Goal: Task Accomplishment & Management: Complete application form

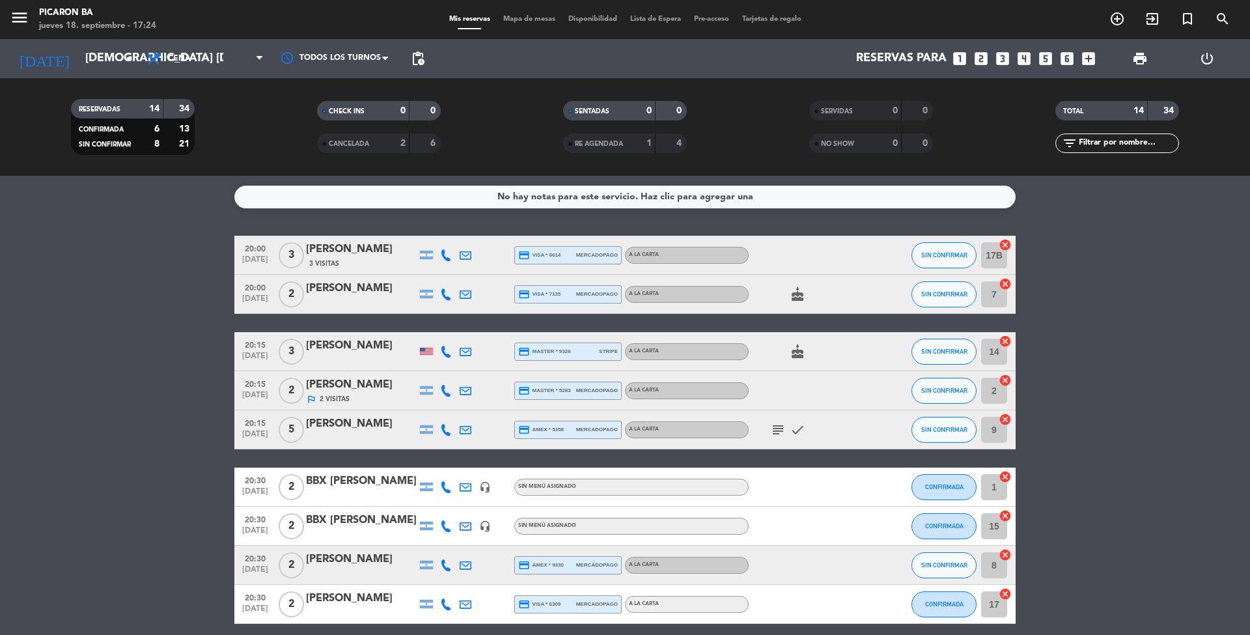
click at [69, 195] on service-notes "No hay notas para este servicio. Haz clic para agregar una" at bounding box center [625, 197] width 1250 height 23
click at [772, 432] on icon "subject" at bounding box center [778, 430] width 16 height 16
click at [167, 423] on bookings-row "20:00 [DATE] 3 [PERSON_NAME] [DATE] Visitas credit_card visa * 8614 mercadopago…" at bounding box center [625, 546] width 1250 height 620
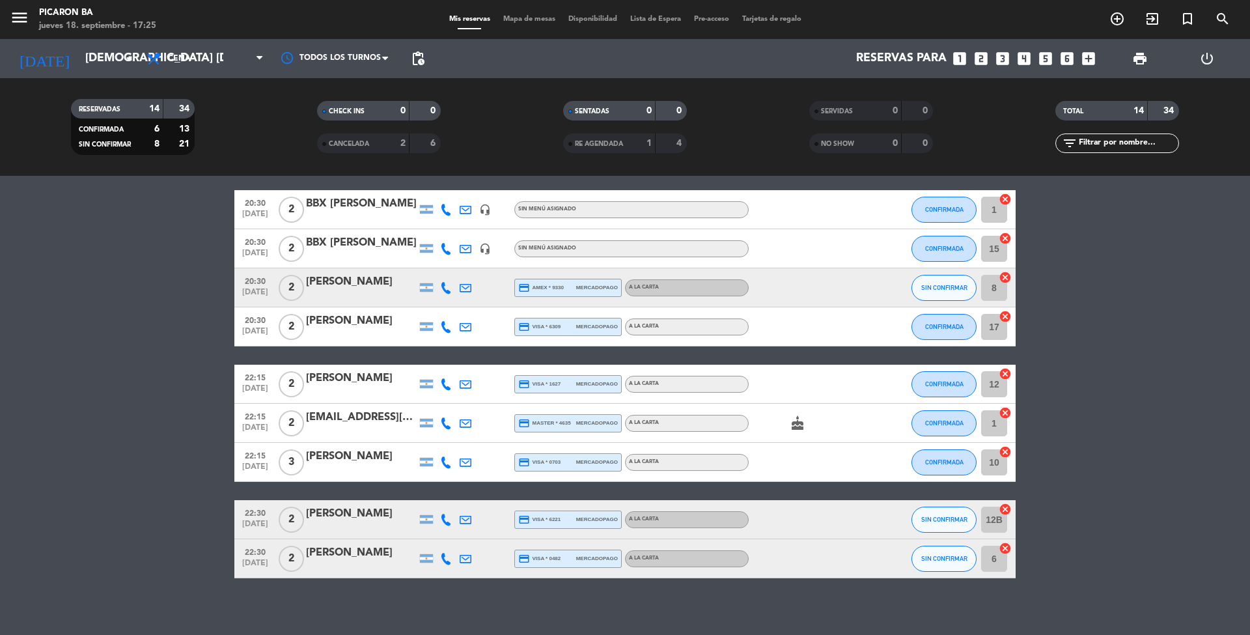
scroll to position [286, 0]
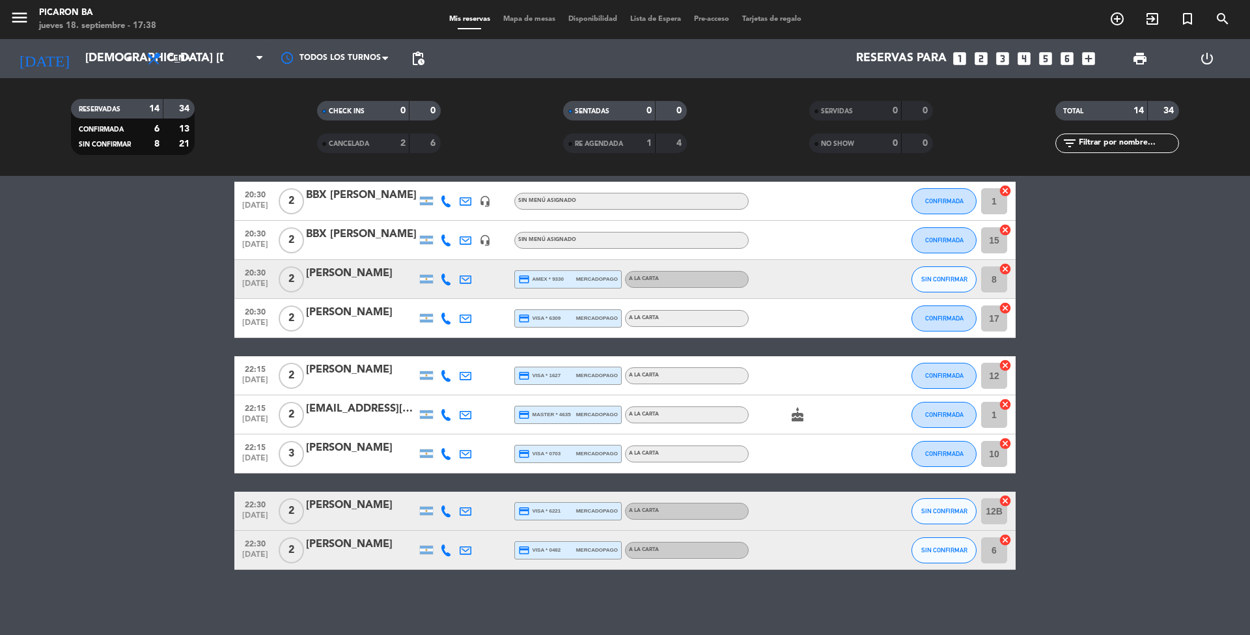
click at [146, 351] on bookings-row "20:00 [DATE] 3 [PERSON_NAME] [DATE] Visitas credit_card visa * 8614 mercadopago…" at bounding box center [625, 260] width 1250 height 620
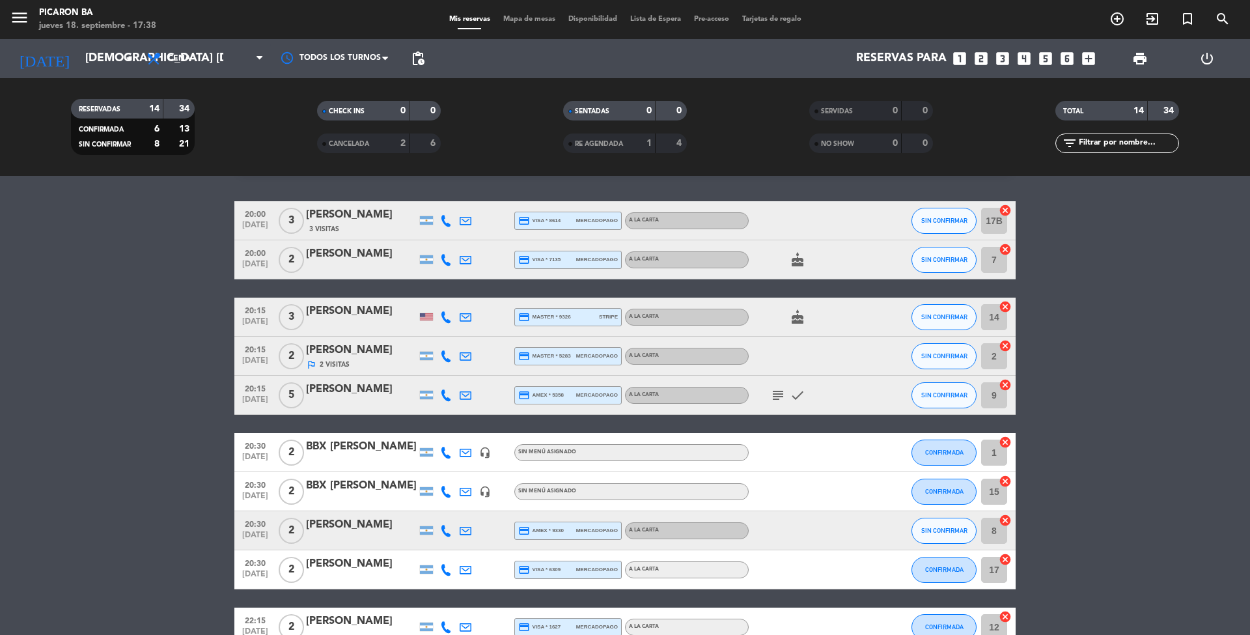
scroll to position [0, 0]
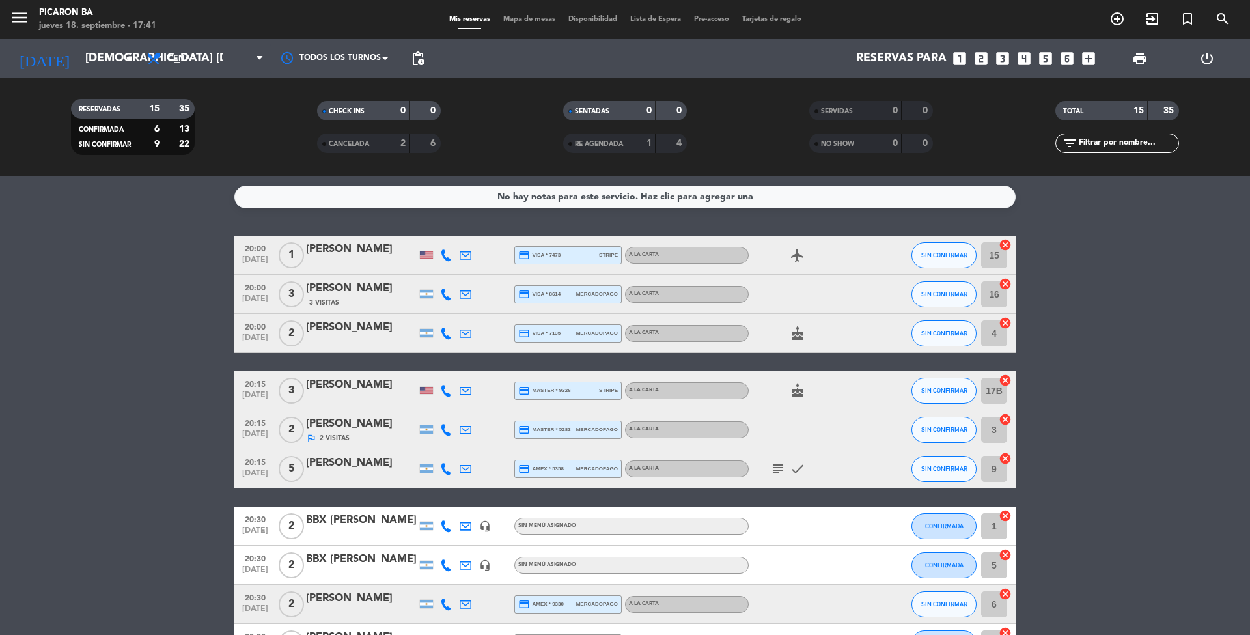
click at [22, 318] on bookings-row "20:00 [DATE] 1 [PERSON_NAME] credit_card visa * 7473 stripe A LA CARTA airplane…" at bounding box center [625, 565] width 1250 height 659
click at [798, 337] on icon "cake" at bounding box center [798, 334] width 16 height 16
click at [797, 385] on icon "cake" at bounding box center [798, 391] width 16 height 16
click at [96, 335] on bookings-row "20:00 [DATE] 1 [PERSON_NAME] credit_card visa * 7473 stripe A LA CARTA airplane…" at bounding box center [625, 565] width 1250 height 659
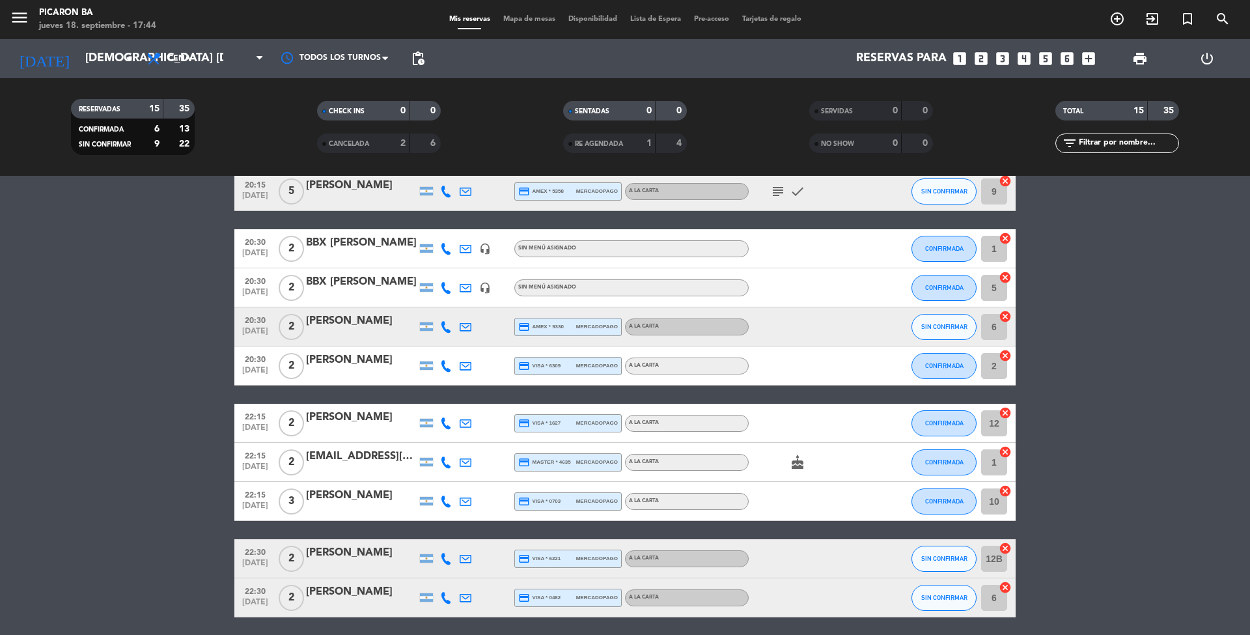
scroll to position [313, 0]
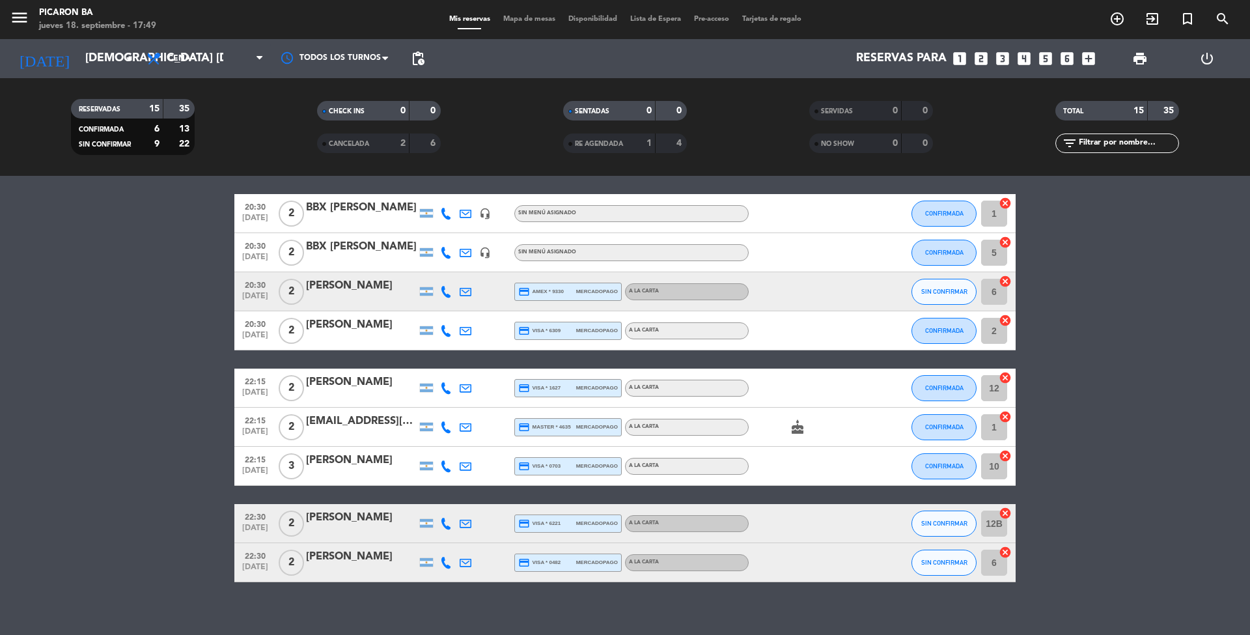
click at [123, 603] on div "No hay notas para este servicio. Haz clic para agregar una 20:00 [DATE] 1 [PERS…" at bounding box center [625, 405] width 1250 height 459
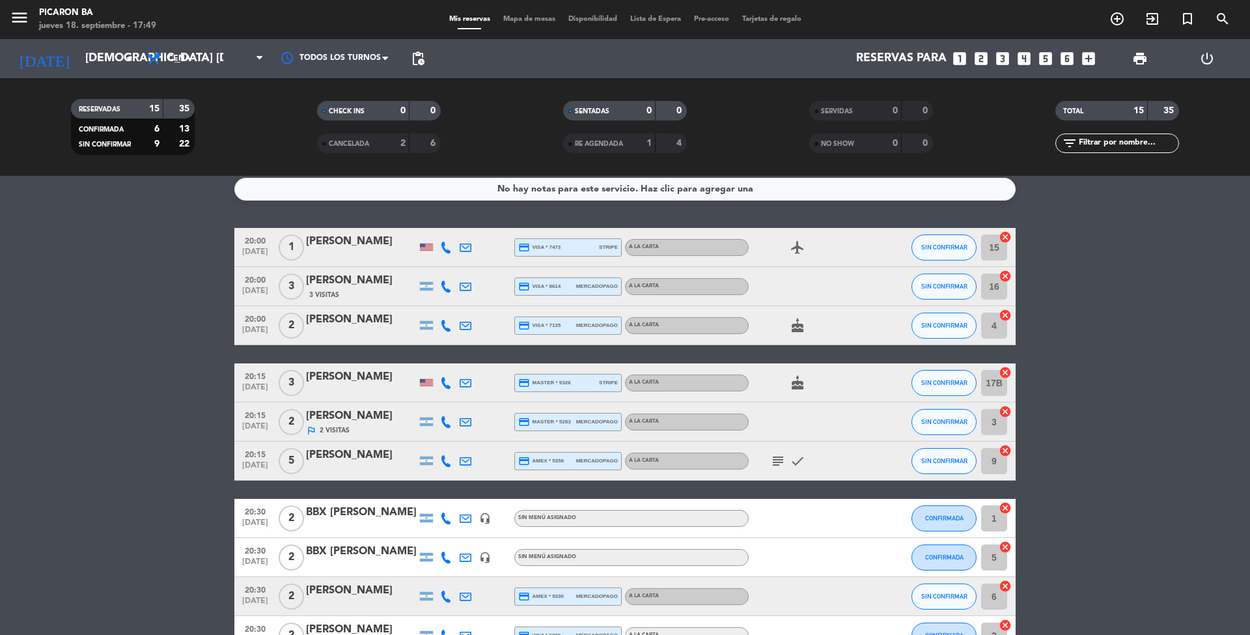
scroll to position [0, 0]
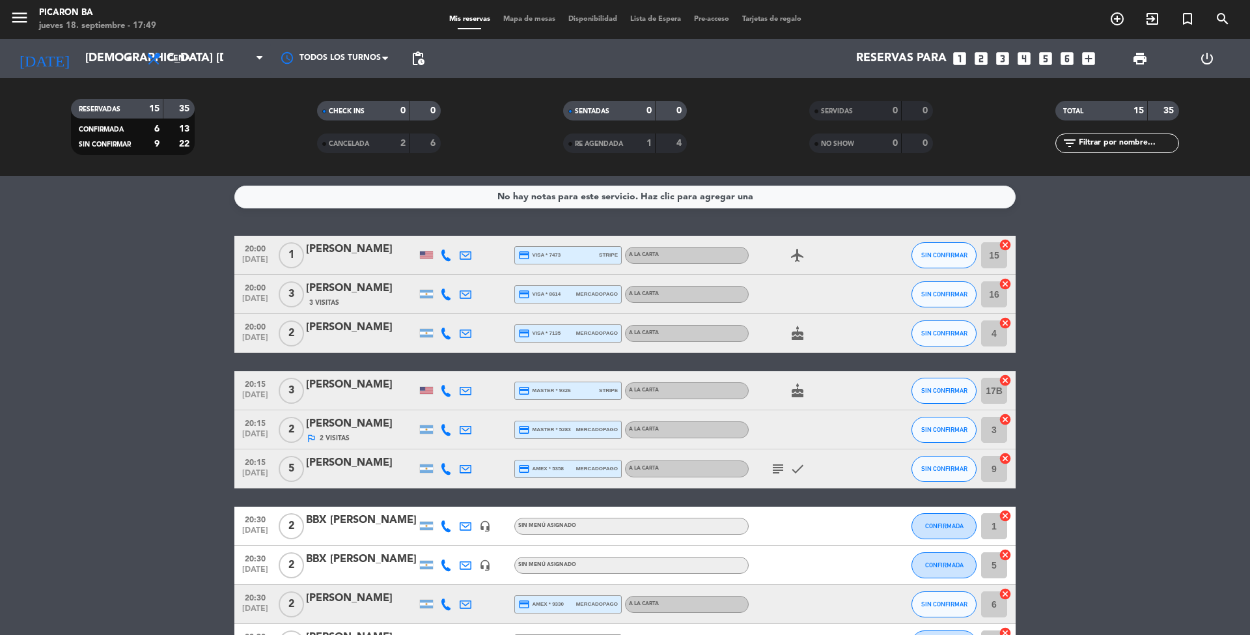
click at [781, 470] on icon "subject" at bounding box center [778, 469] width 16 height 16
click at [1121, 400] on bookings-row "20:00 [DATE] 1 [PERSON_NAME] credit_card visa * 7473 stripe A LA CARTA airplane…" at bounding box center [625, 565] width 1250 height 659
click at [38, 383] on bookings-row "20:00 [DATE] 1 [PERSON_NAME] credit_card visa * 7473 stripe A LA CARTA airplane…" at bounding box center [625, 585] width 1250 height 698
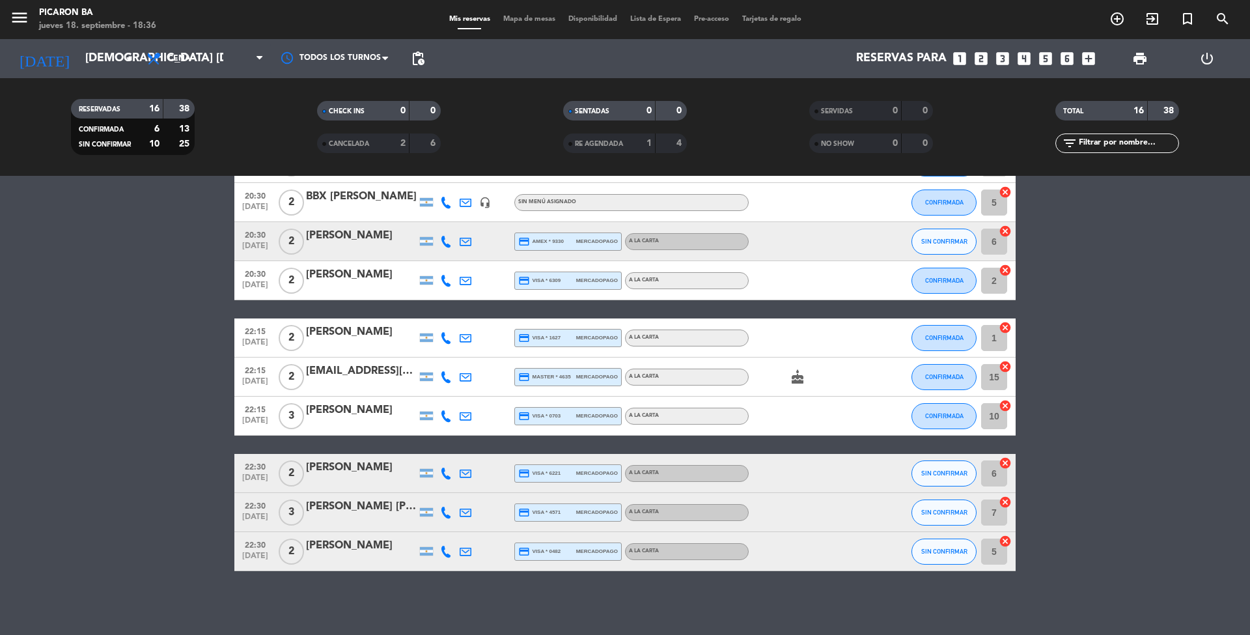
scroll to position [364, 0]
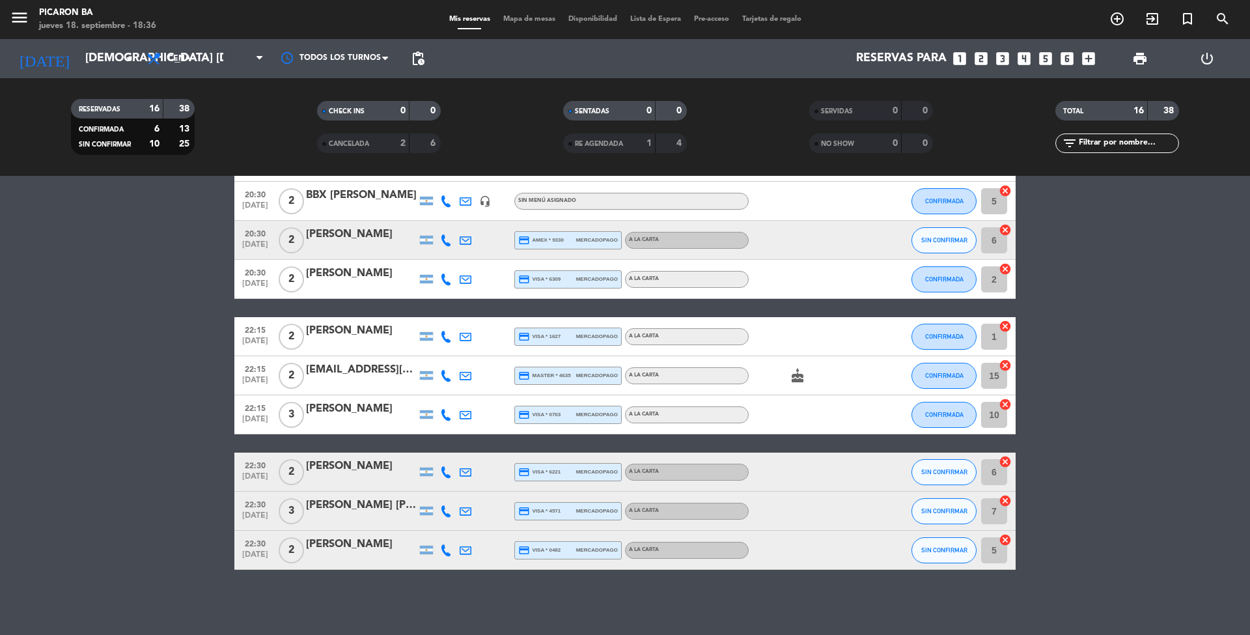
click at [343, 503] on div "[PERSON_NAME] [PERSON_NAME]" at bounding box center [361, 505] width 111 height 17
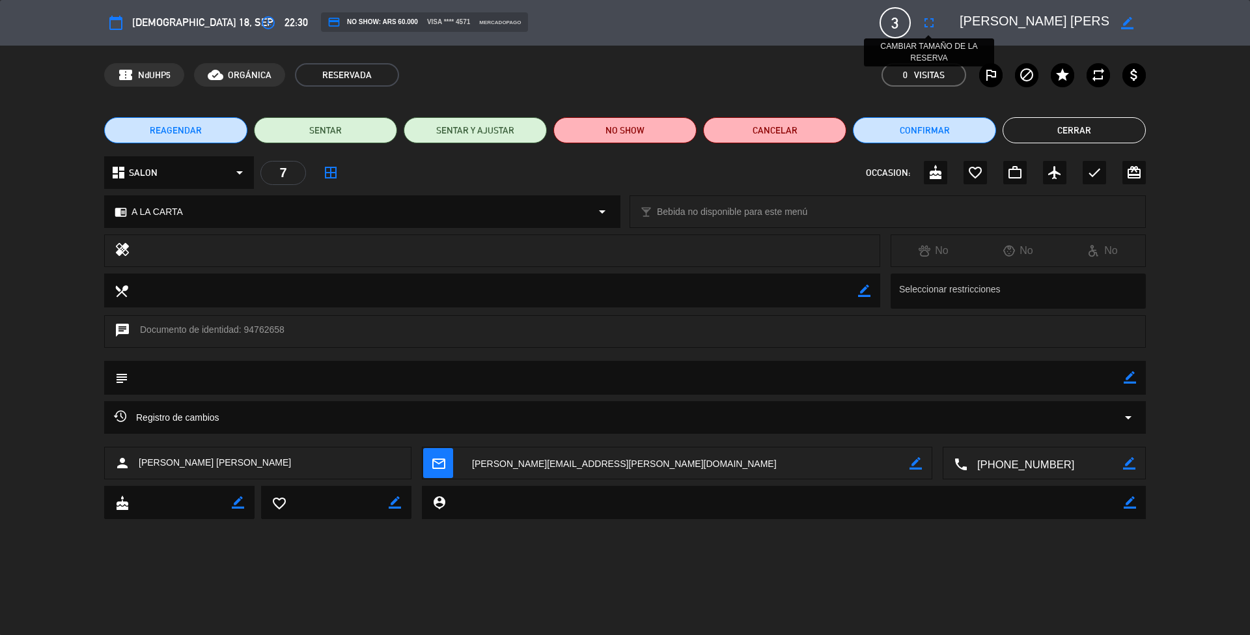
click at [924, 29] on icon "fullscreen" at bounding box center [929, 23] width 16 height 16
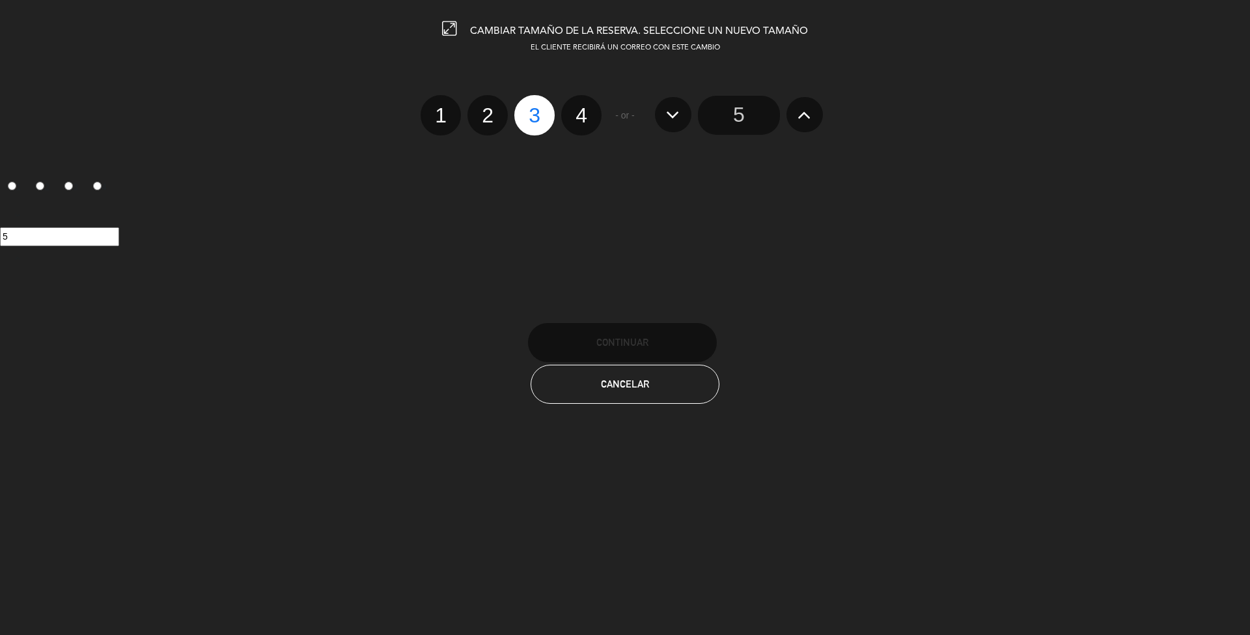
click at [586, 117] on label "4" at bounding box center [581, 115] width 40 height 40
click at [584, 108] on input "4" at bounding box center [580, 104] width 8 height 8
radio input "true"
radio input "false"
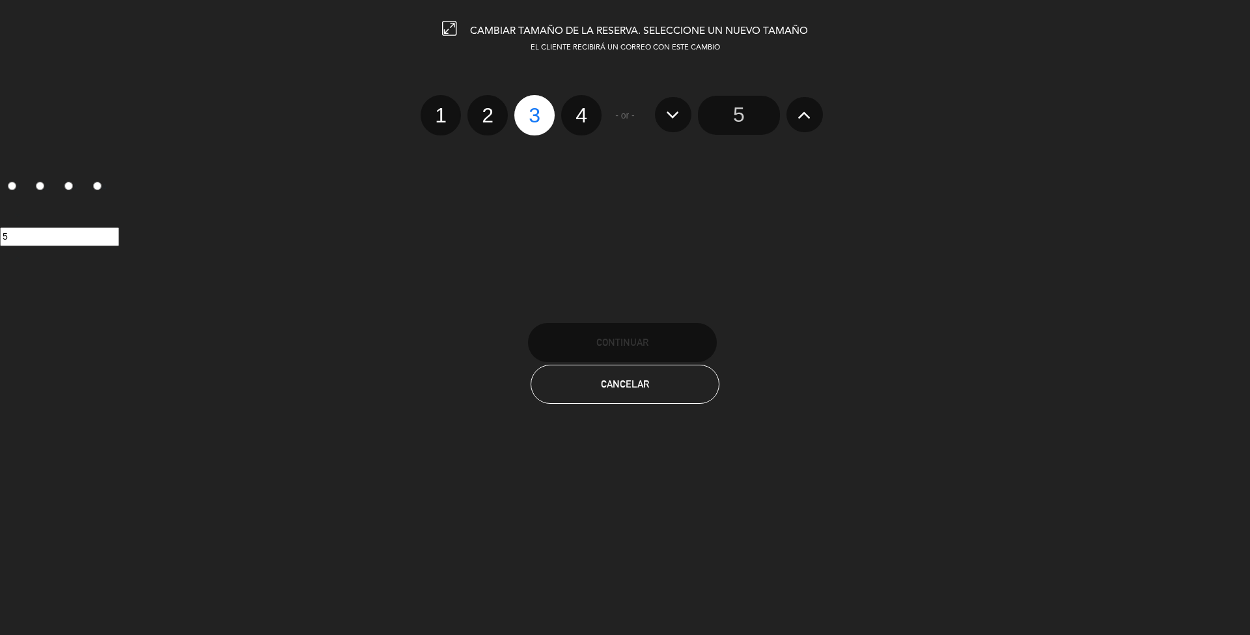
radio input "false"
radio input "true"
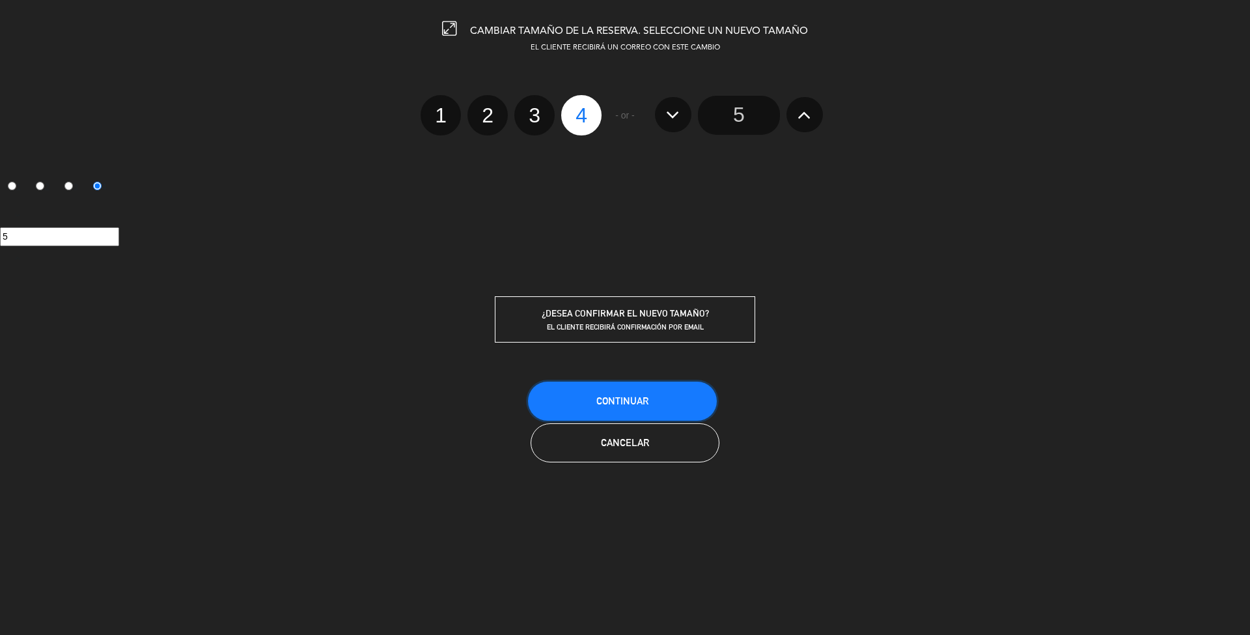
click at [619, 405] on button "Continuar" at bounding box center [622, 401] width 189 height 39
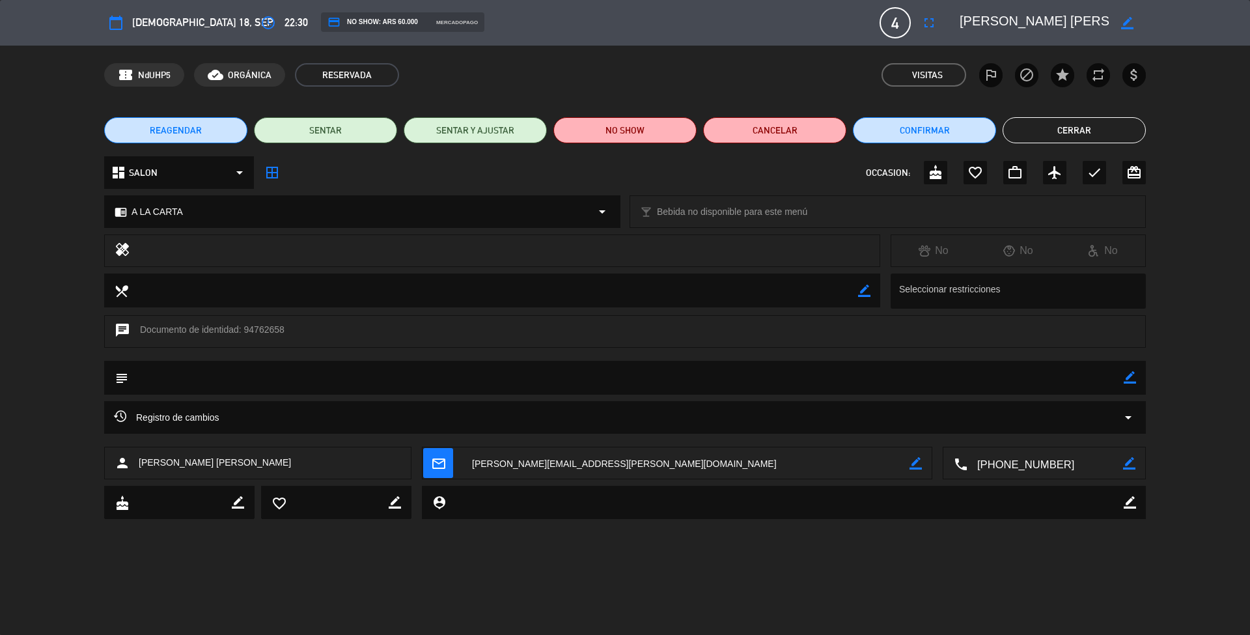
click at [1078, 138] on button "Cerrar" at bounding box center [1074, 130] width 143 height 26
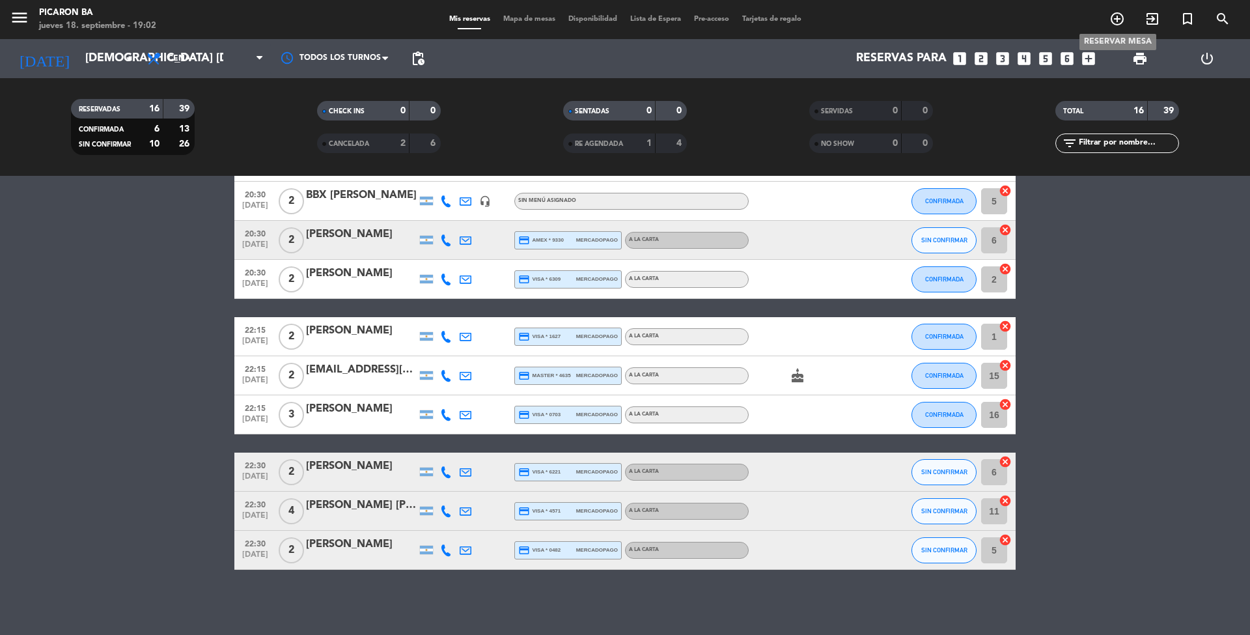
click at [1118, 22] on icon "add_circle_outline" at bounding box center [1117, 19] width 16 height 16
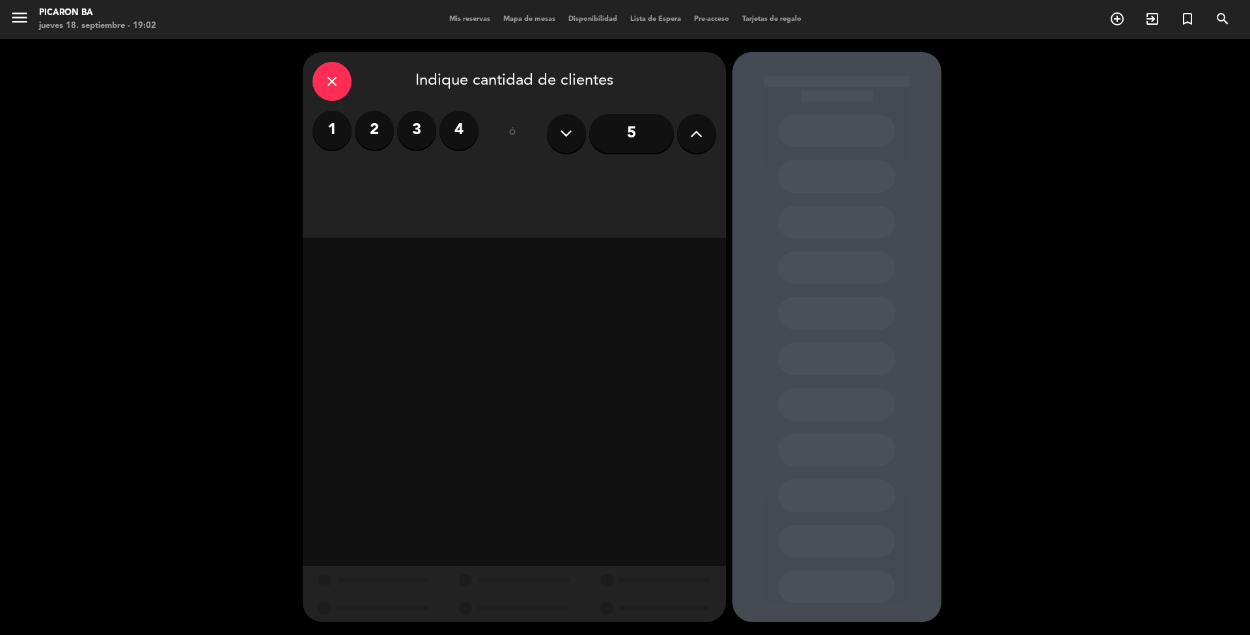
click at [383, 128] on label "2" at bounding box center [374, 130] width 39 height 39
click at [616, 186] on div "Cena" at bounding box center [616, 178] width 201 height 26
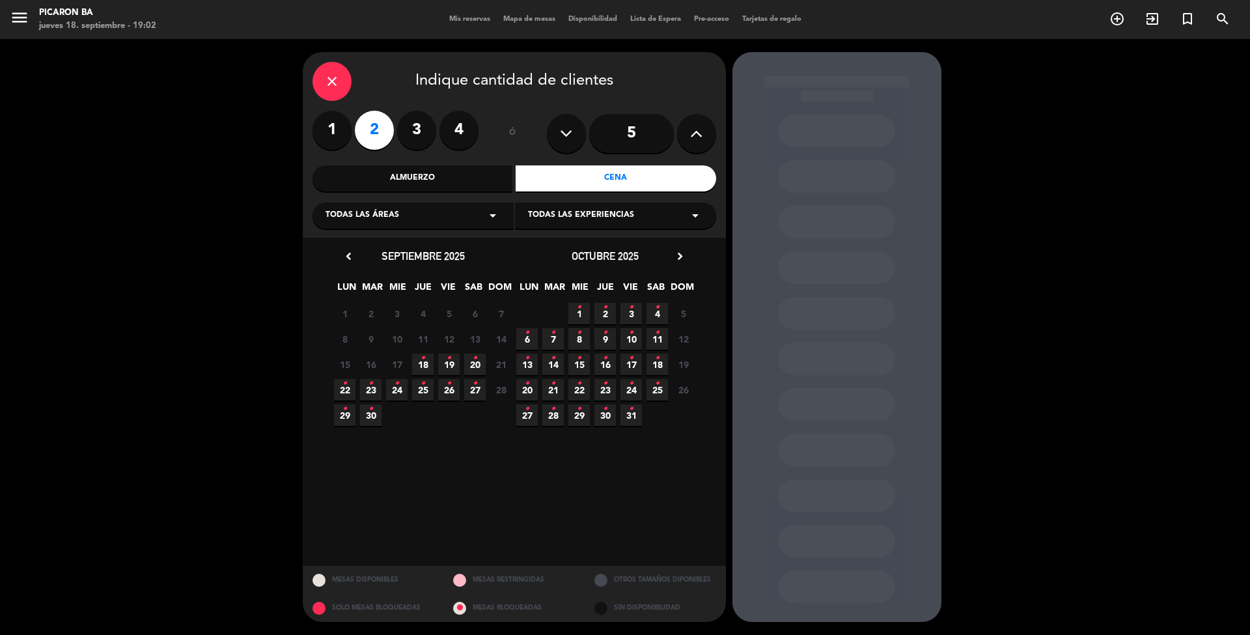
click at [348, 414] on span "29 •" at bounding box center [344, 414] width 21 height 21
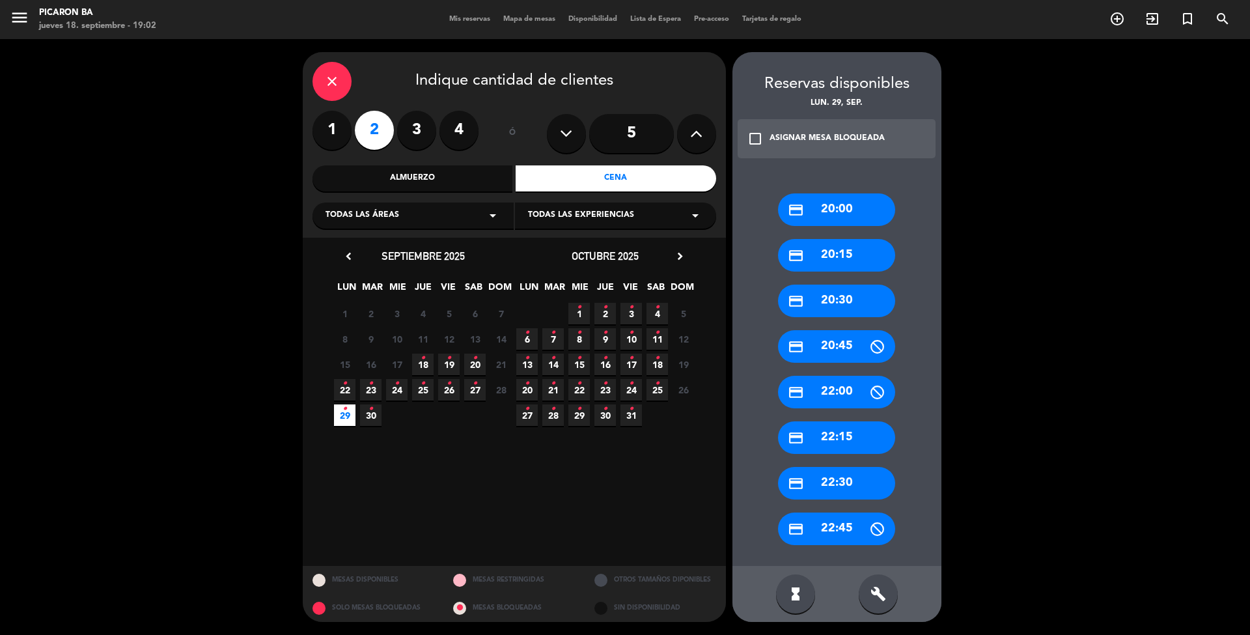
click at [859, 303] on div "credit_card 20:30" at bounding box center [836, 301] width 117 height 33
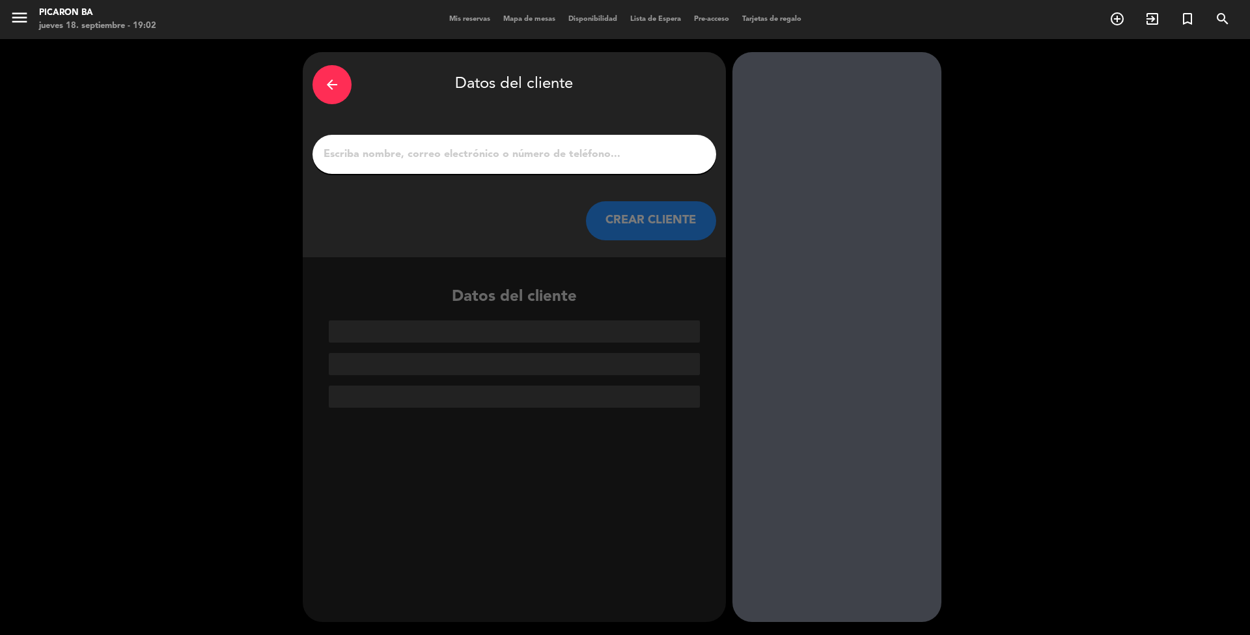
click at [559, 151] on input "1" at bounding box center [514, 154] width 384 height 18
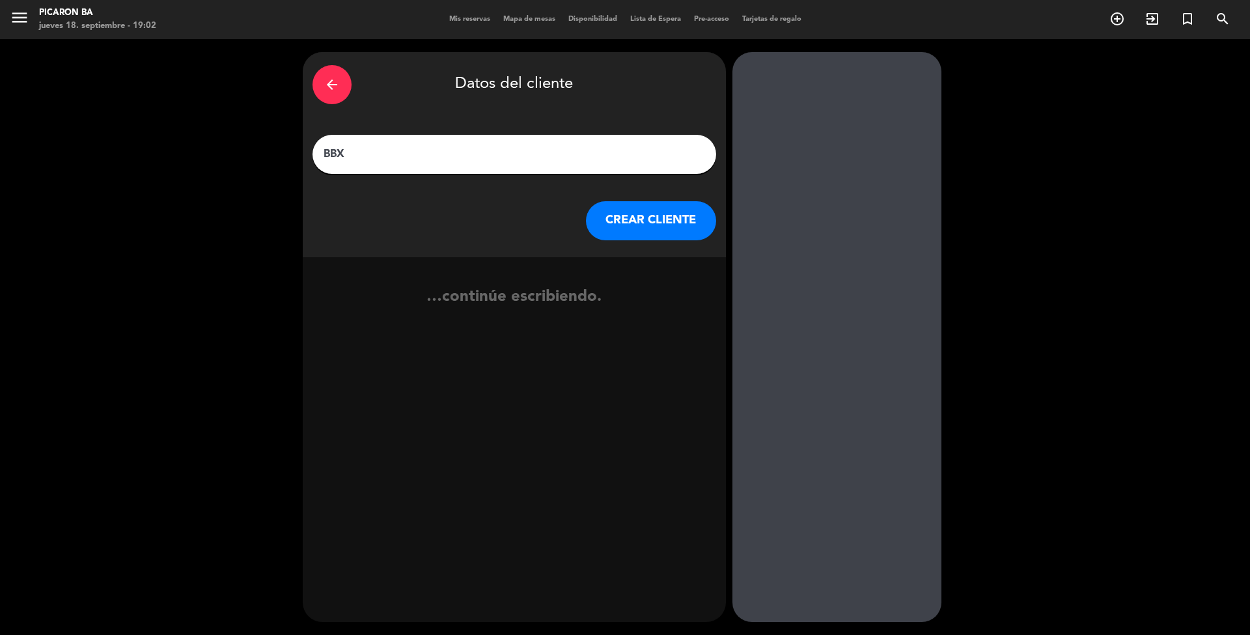
paste input "[PERSON_NAME]"
type input "BBX [PERSON_NAME]"
click at [628, 225] on button "CREAR CLIENTE" at bounding box center [651, 220] width 130 height 39
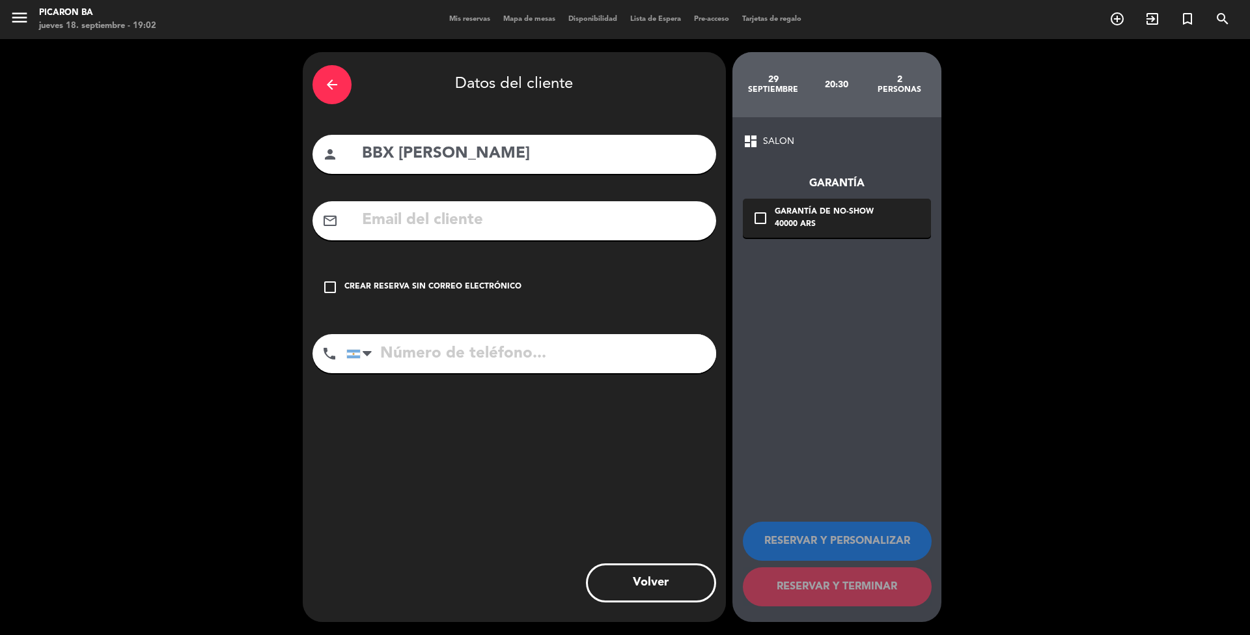
click at [411, 209] on input "text" at bounding box center [534, 220] width 346 height 27
paste input "[EMAIL_ADDRESS][DOMAIN_NAME]"
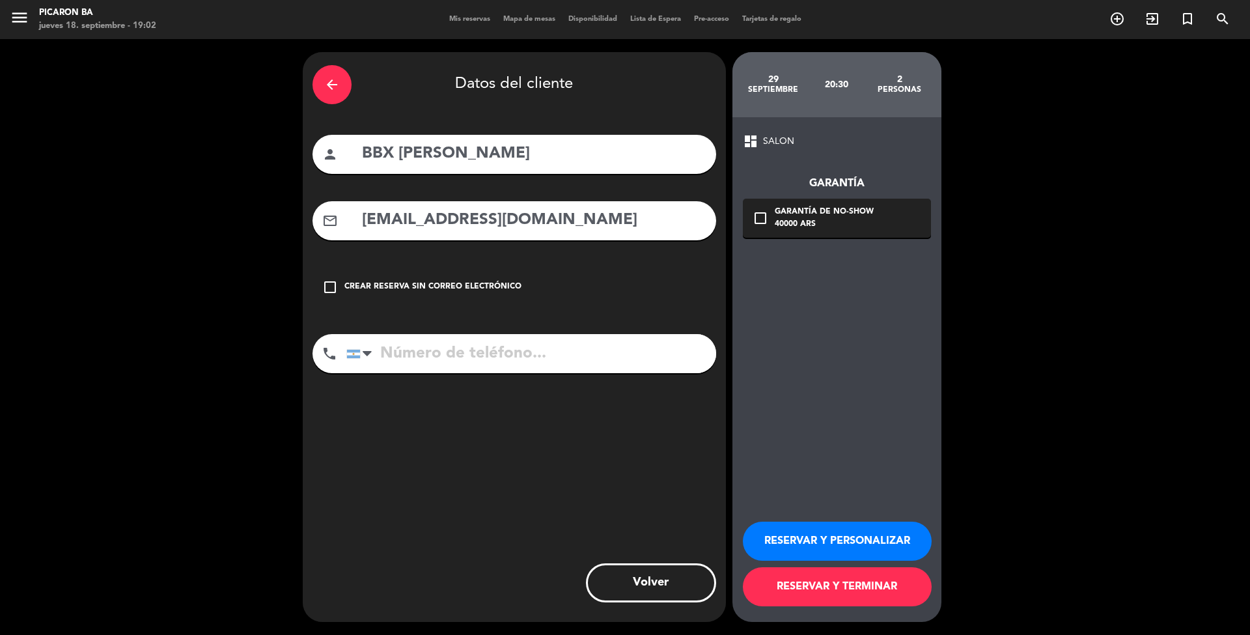
type input "[EMAIL_ADDRESS][DOMAIN_NAME]"
click at [448, 355] on input "tel" at bounding box center [531, 353] width 370 height 39
click at [325, 354] on icon "phone" at bounding box center [330, 354] width 16 height 16
click at [365, 344] on div at bounding box center [362, 354] width 30 height 38
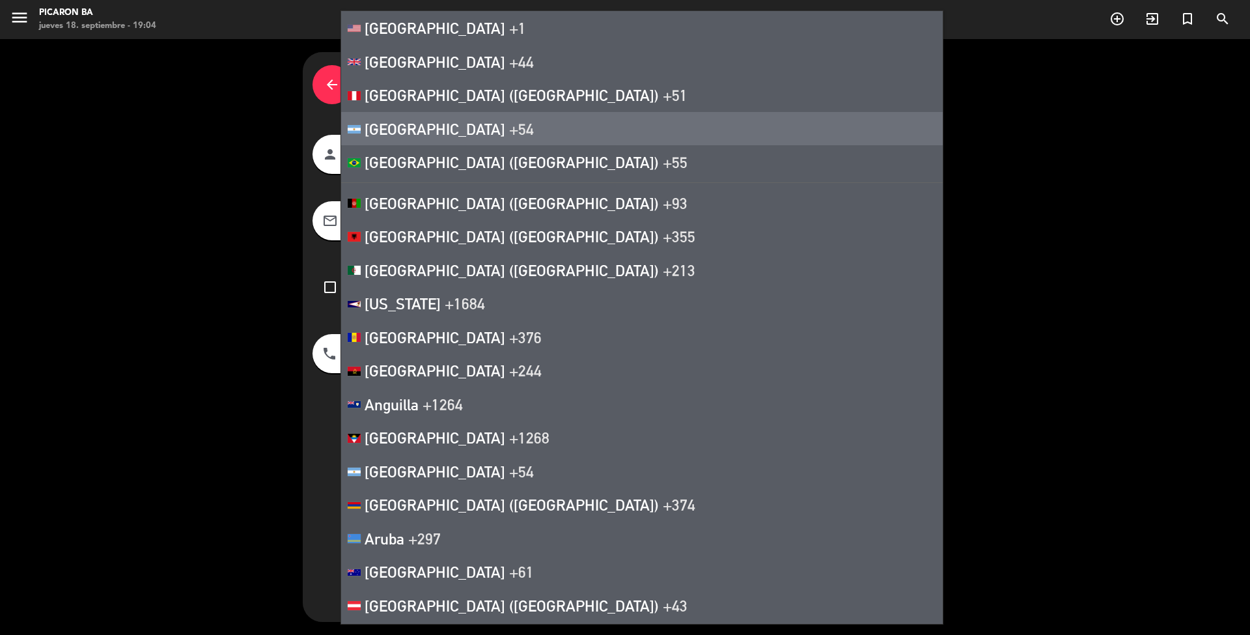
click at [422, 122] on span "[GEOGRAPHIC_DATA]" at bounding box center [435, 129] width 141 height 18
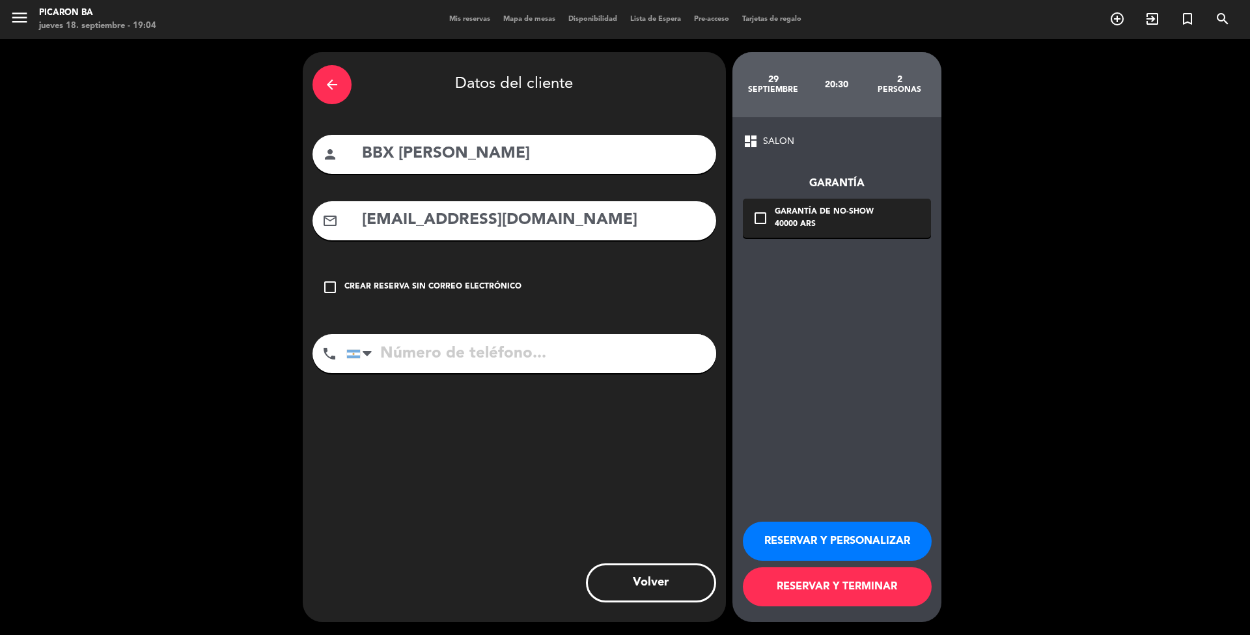
click at [399, 367] on input "tel" at bounding box center [531, 353] width 370 height 39
type input "1159530154"
click at [849, 588] on button "RESERVAR Y TERMINAR" at bounding box center [837, 586] width 189 height 39
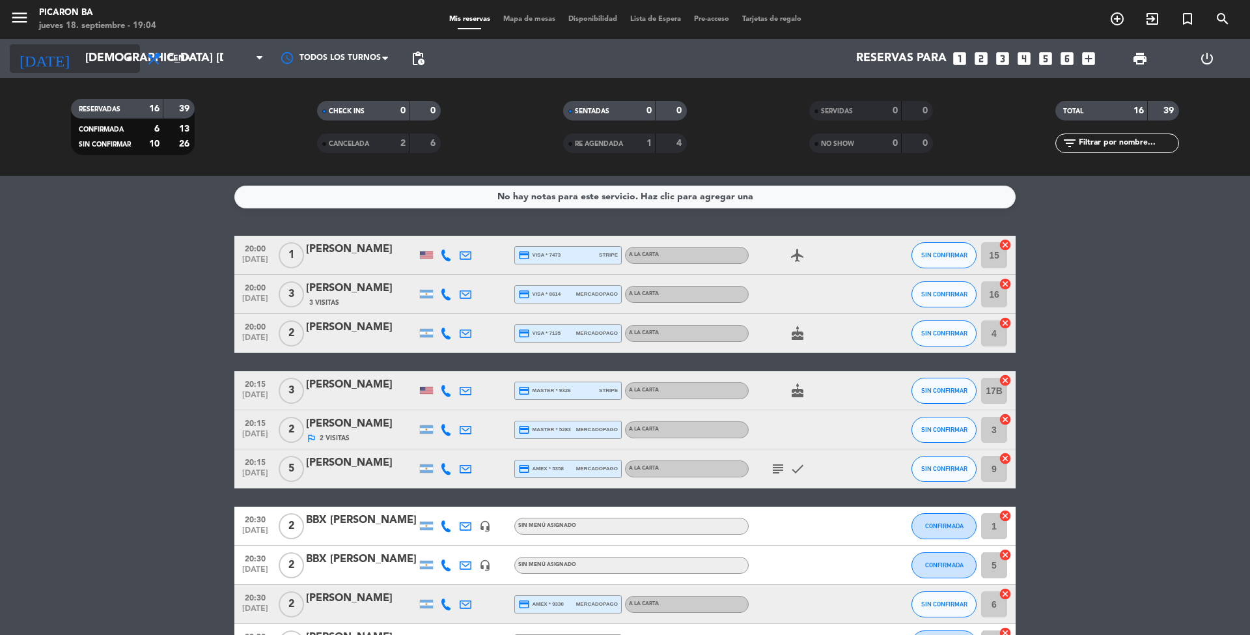
click at [124, 65] on icon "arrow_drop_down" at bounding box center [129, 59] width 16 height 16
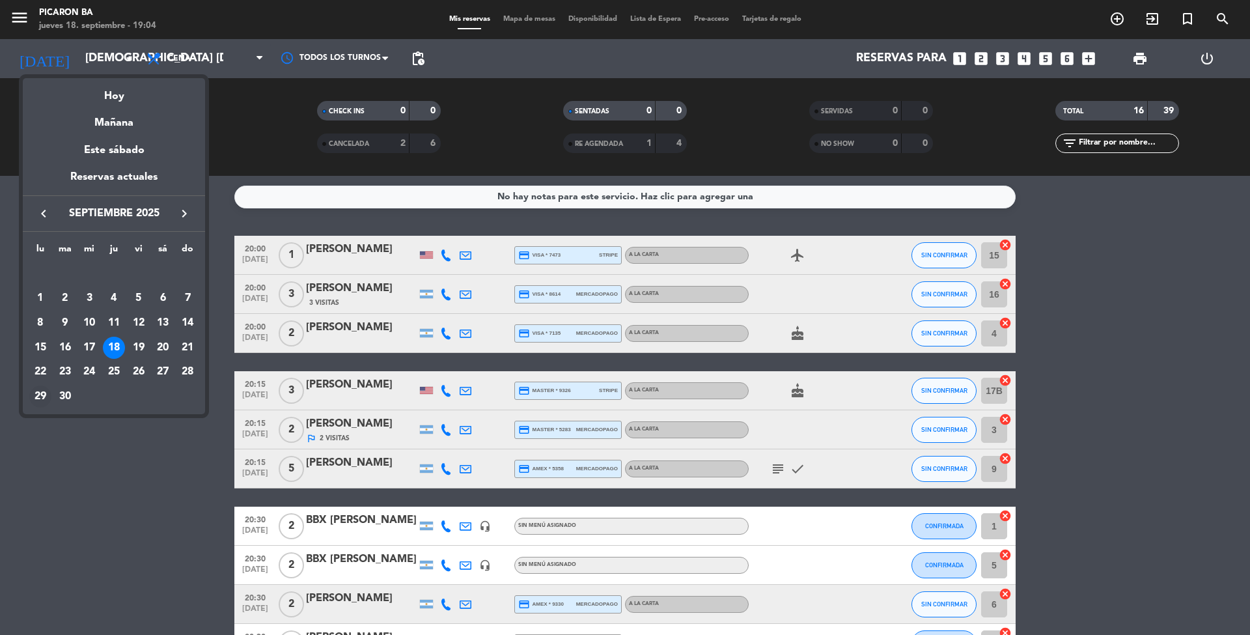
click at [29, 389] on td "29" at bounding box center [40, 396] width 25 height 25
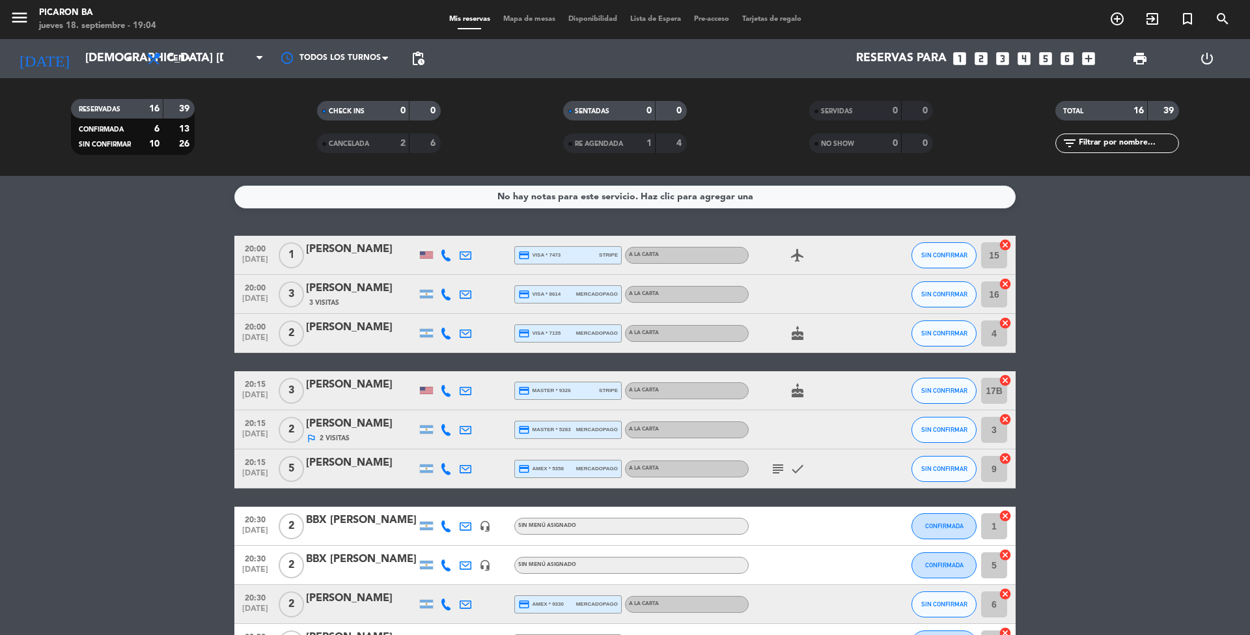
type input "lun. [DATE]"
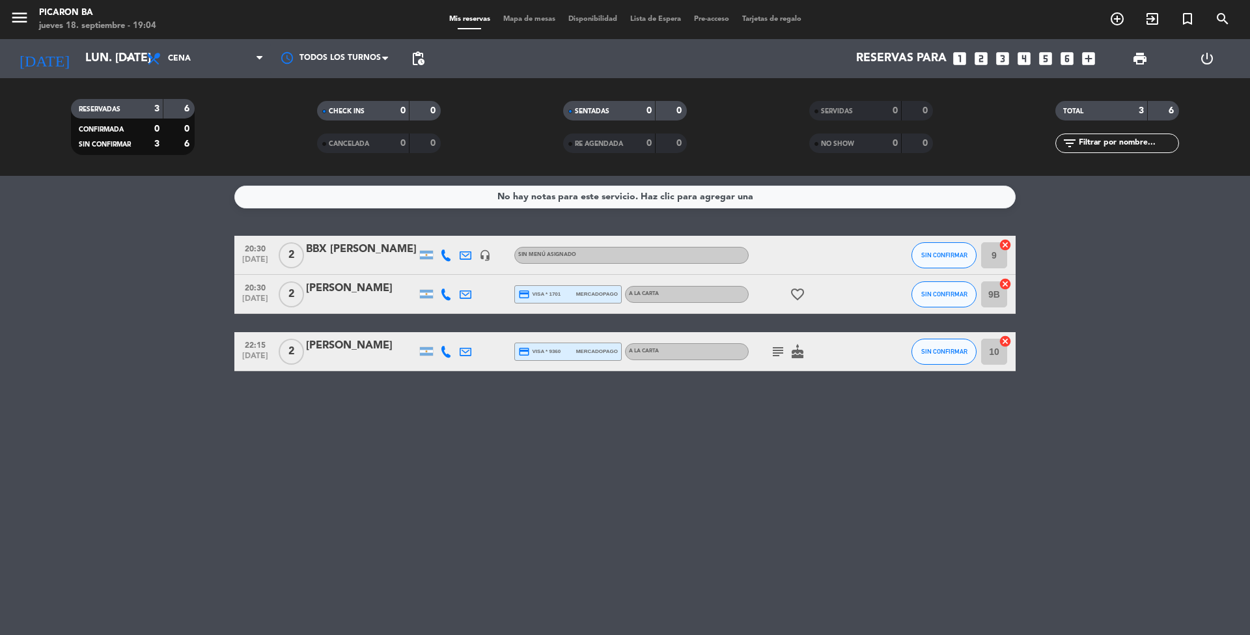
click at [320, 260] on div at bounding box center [361, 263] width 111 height 10
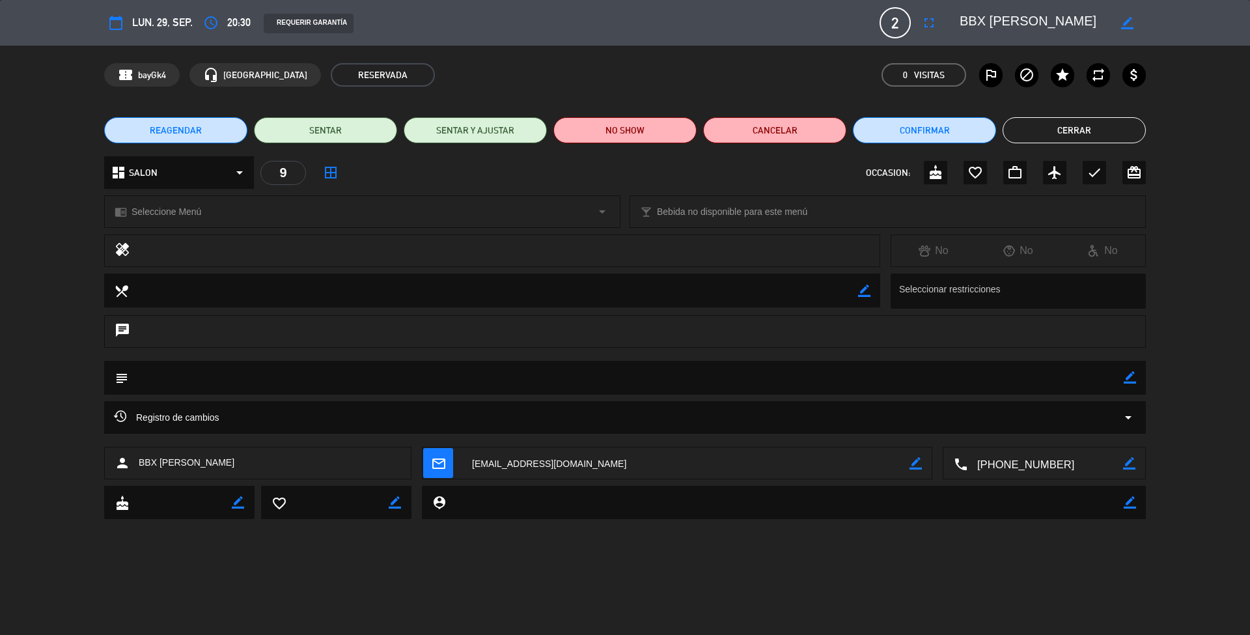
click at [1063, 135] on button "Cerrar" at bounding box center [1074, 130] width 143 height 26
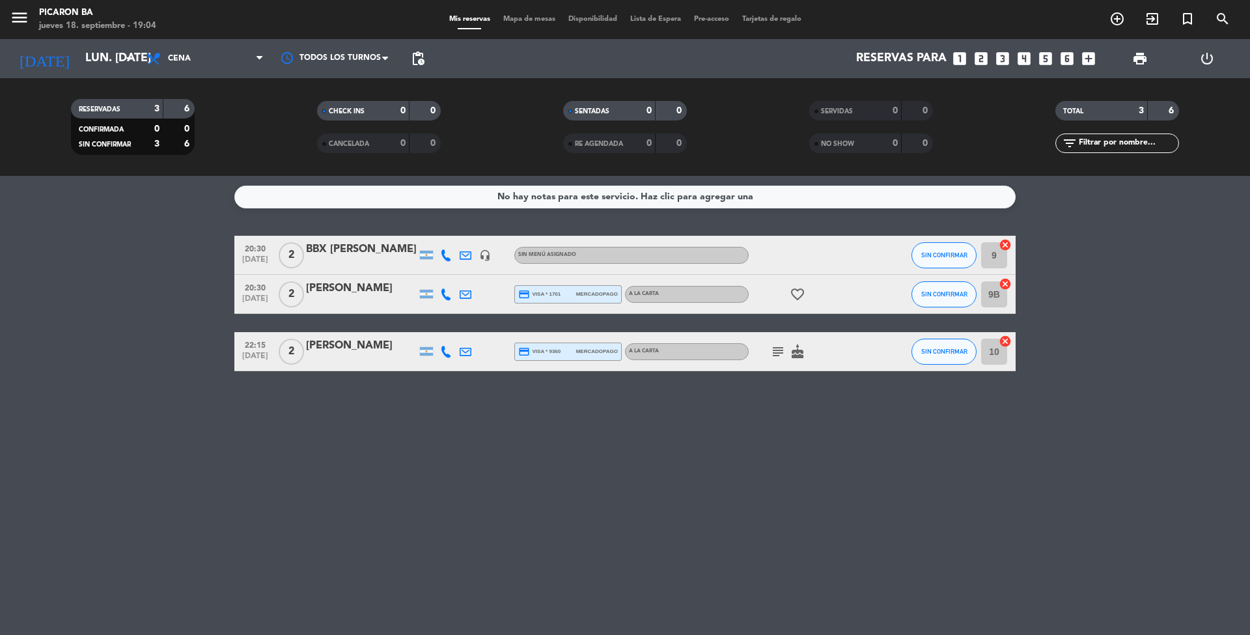
click at [447, 258] on icon at bounding box center [446, 255] width 12 height 12
click at [473, 233] on span at bounding box center [478, 234] width 10 height 10
click at [66, 628] on div "No hay notas para este servicio. Haz clic para agregar una 20:30 [DATE] 2 BBX […" at bounding box center [625, 405] width 1250 height 459
click at [97, 408] on div "No hay notas para este servicio. Haz clic para agregar una 20:30 [DATE] 2 BBX […" at bounding box center [625, 405] width 1250 height 459
